Goal: Task Accomplishment & Management: Use online tool/utility

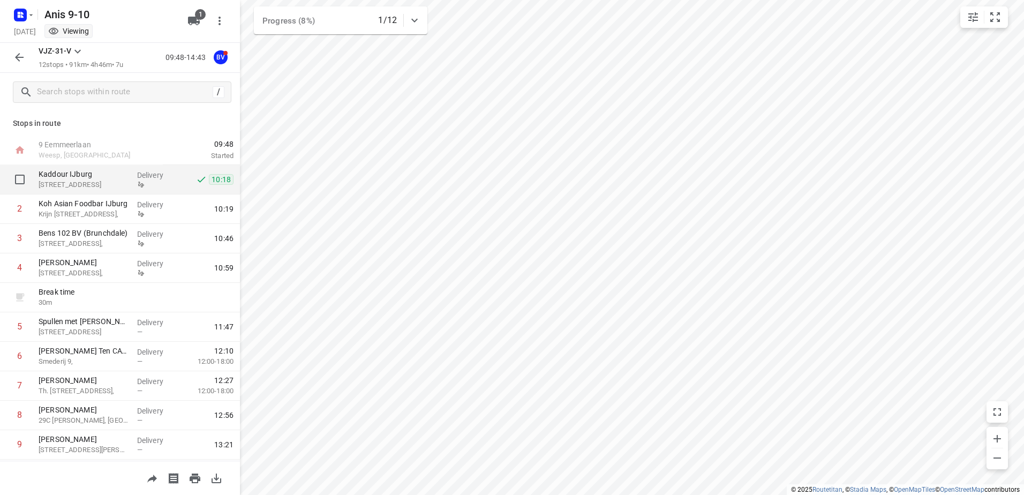
click at [142, 184] on div at bounding box center [157, 184] width 40 height 8
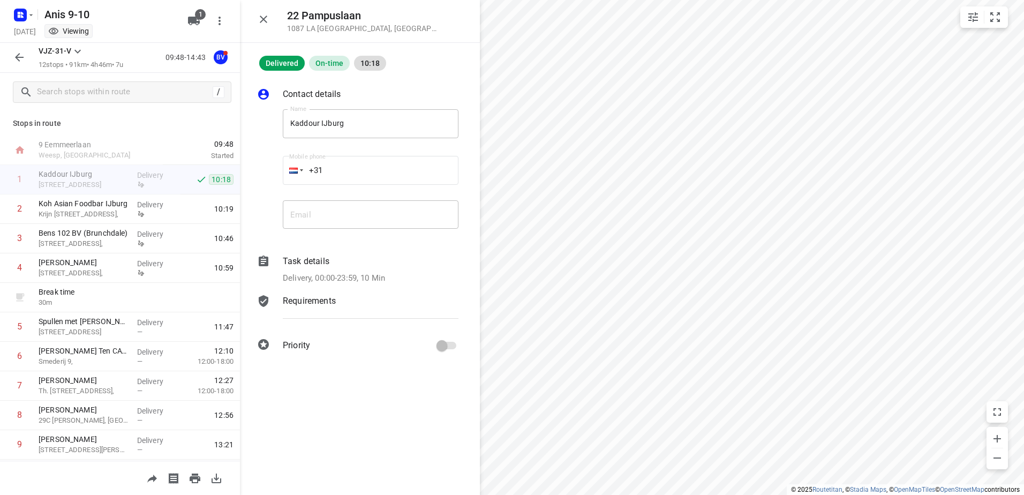
click at [351, 275] on p "Delivery, 00:00-23:59, 10 Min" at bounding box center [334, 278] width 102 height 12
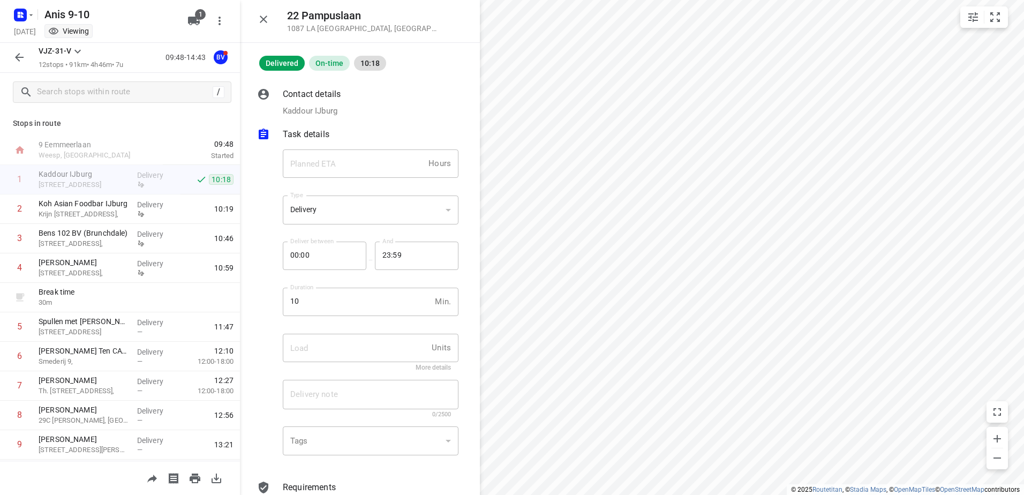
click at [303, 133] on p "Task details" at bounding box center [306, 134] width 47 height 13
click at [307, 171] on p "Requirements" at bounding box center [309, 174] width 53 height 13
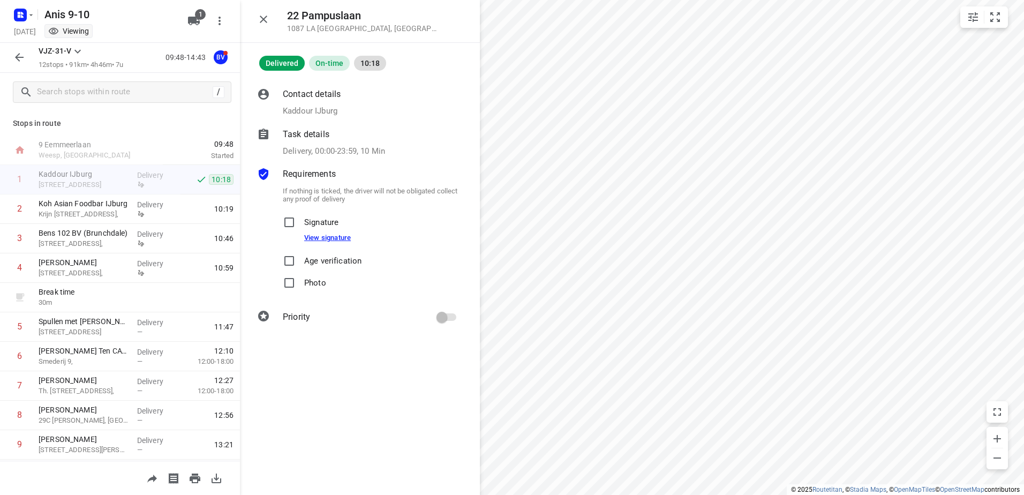
click at [332, 234] on link "View signature" at bounding box center [327, 237] width 47 height 8
click at [263, 19] on icon "button" at bounding box center [263, 19] width 7 height 7
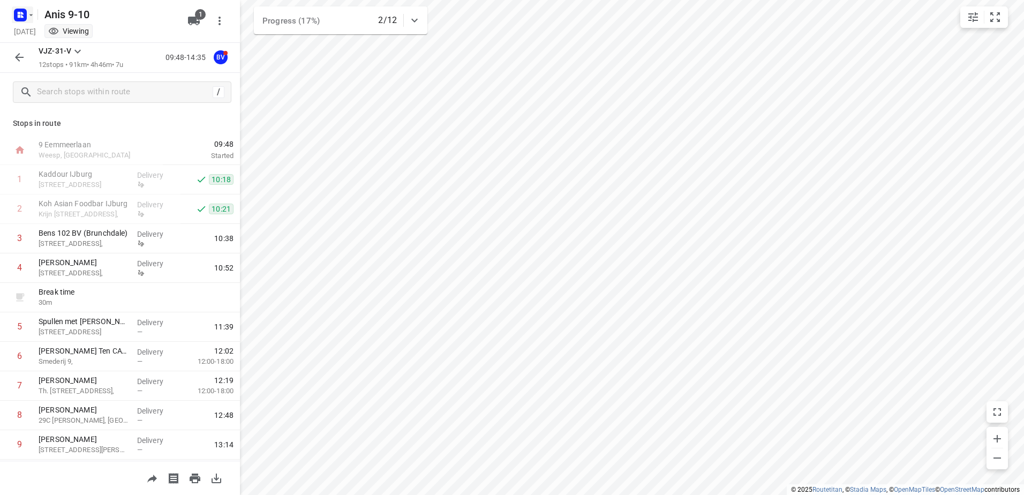
click at [21, 8] on icon "button" at bounding box center [20, 14] width 17 height 17
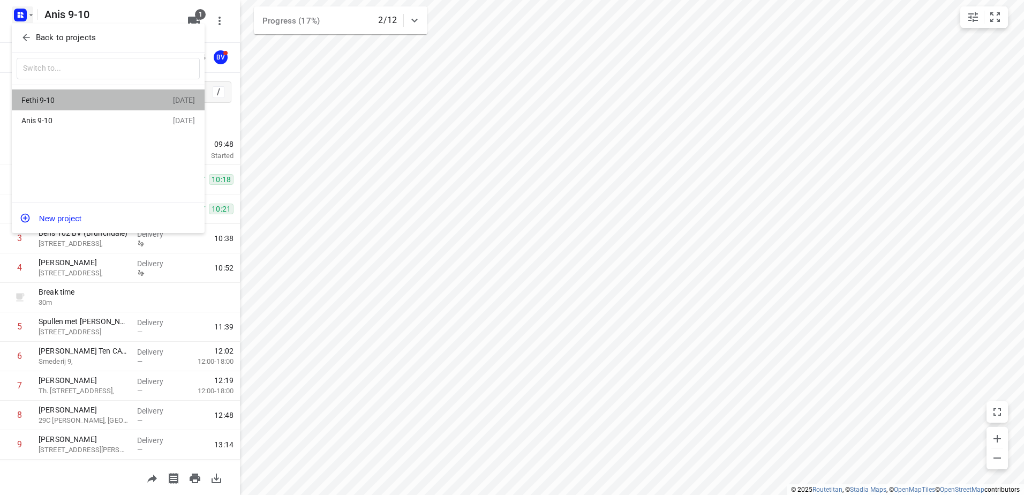
click at [74, 103] on div "Fethi 9-10" at bounding box center [82, 100] width 123 height 9
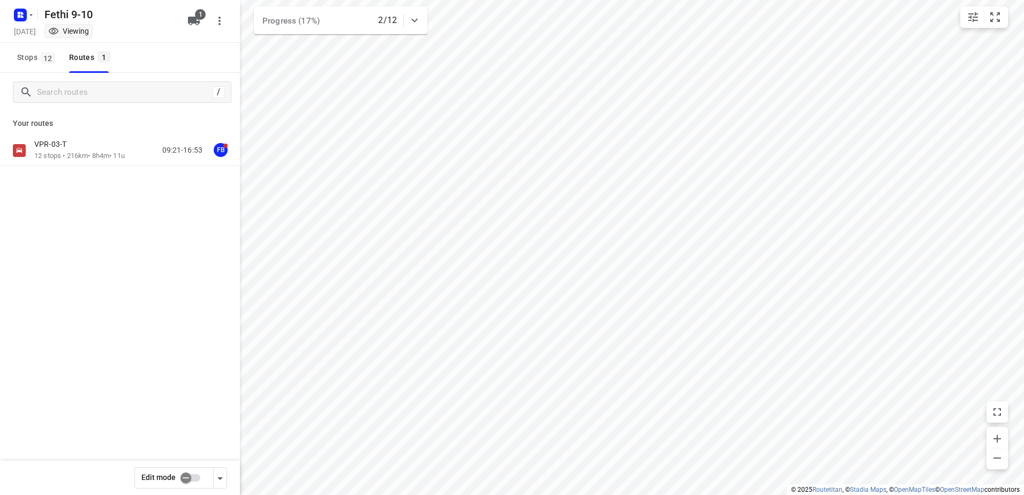
click at [85, 142] on div "VPR-03-T" at bounding box center [79, 145] width 90 height 12
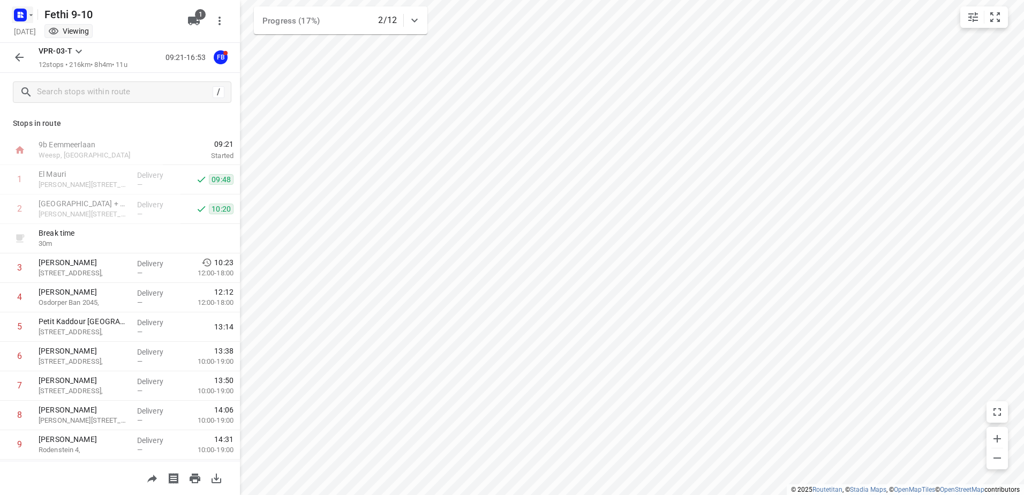
click at [14, 14] on rect "button" at bounding box center [20, 15] width 13 height 13
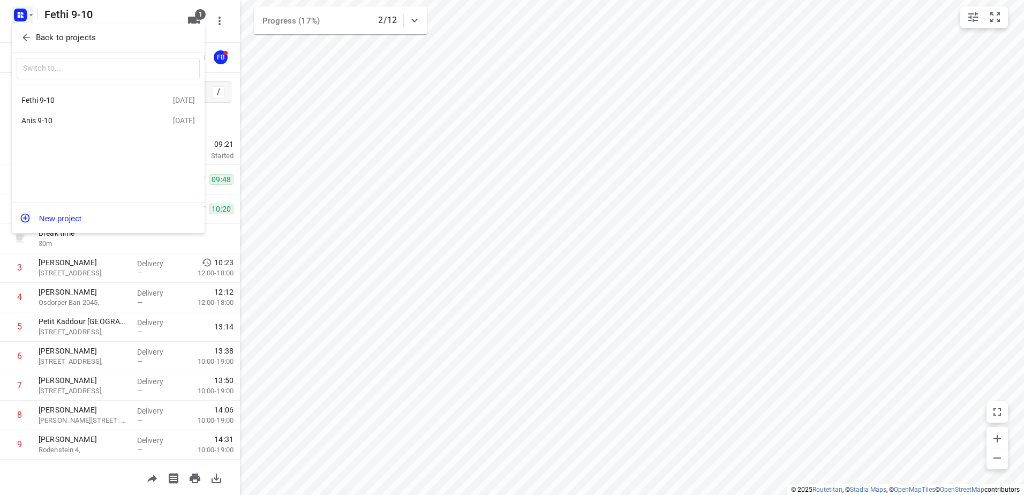
click at [95, 123] on div "Anis 9-10" at bounding box center [82, 120] width 123 height 9
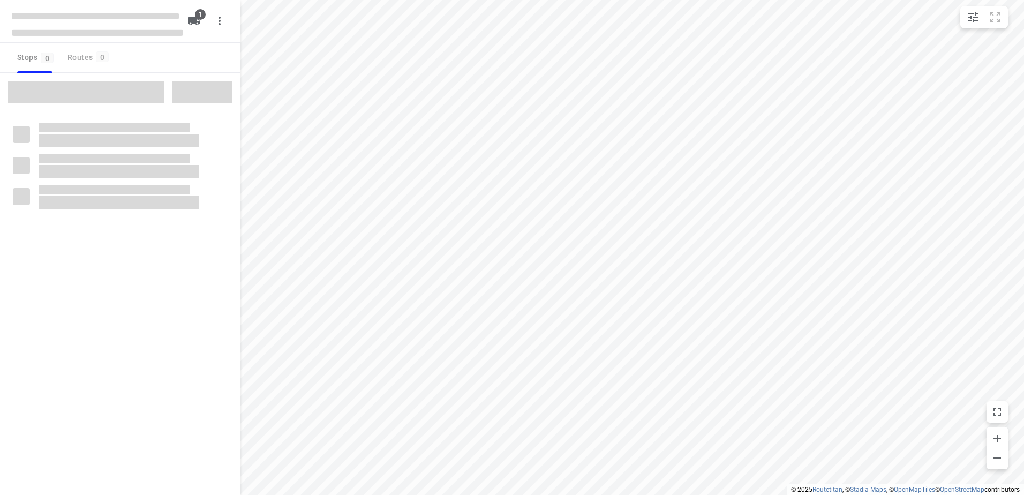
type input "distance"
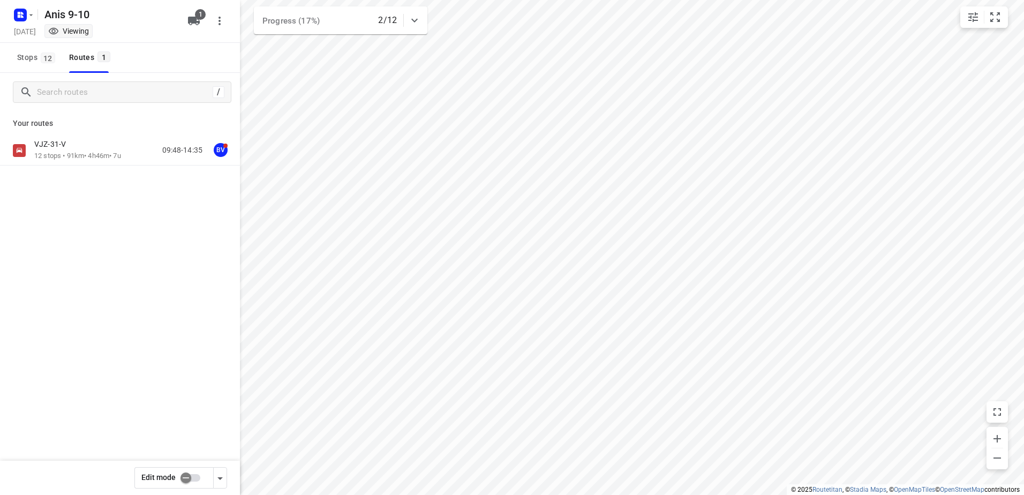
click at [94, 137] on div "VJZ-31-V 12 stops • 91km • 4h46m • 7u 09:48-14:35 BV" at bounding box center [120, 150] width 240 height 30
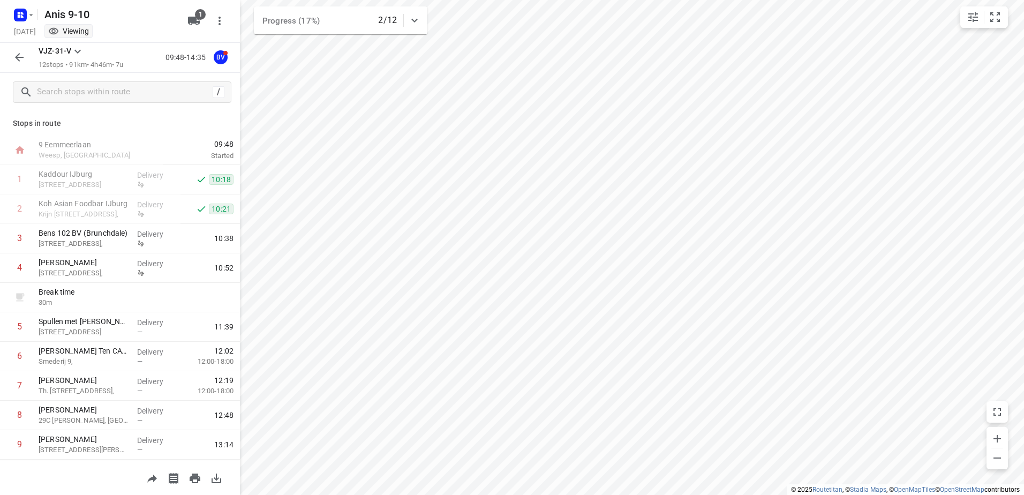
click at [7, 54] on div "VJZ-31-V 12 stops • 91km • 4h46m • 7u 09:48-14:35 BV" at bounding box center [120, 58] width 240 height 30
click at [22, 12] on icon "button" at bounding box center [22, 13] width 3 height 3
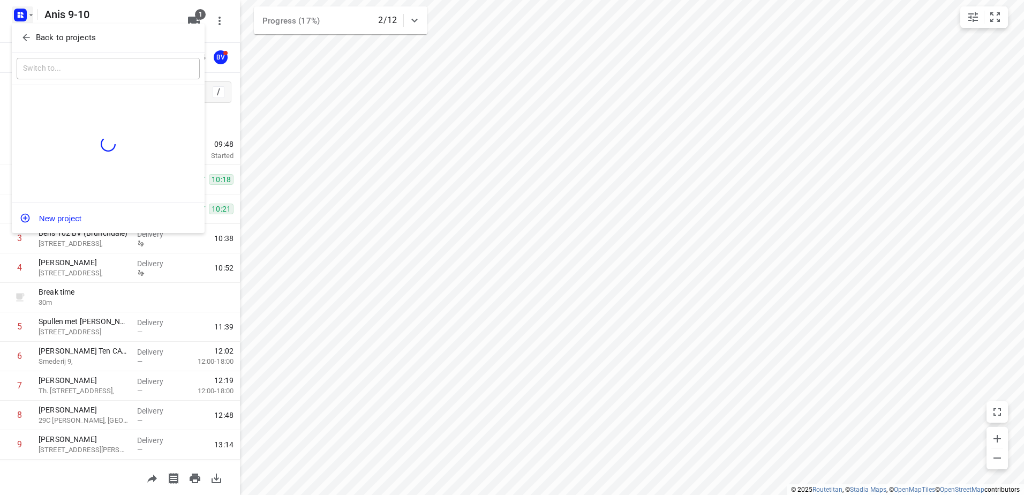
click at [38, 32] on p "Back to projects" at bounding box center [66, 38] width 60 height 12
